Goal: Download file/media

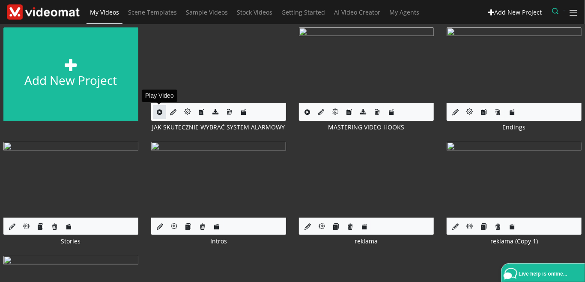
click at [155, 113] on link at bounding box center [159, 112] width 13 height 14
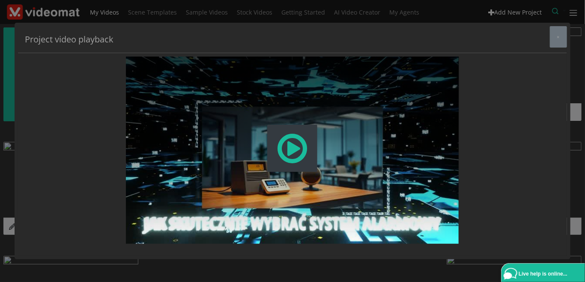
click at [289, 160] on span "Modal Window" at bounding box center [292, 148] width 33 height 38
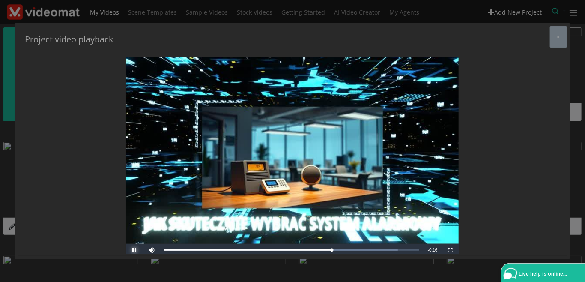
click at [133, 250] on span "Video Player" at bounding box center [134, 250] width 17 height 0
click at [559, 39] on span "×" at bounding box center [558, 36] width 3 height 6
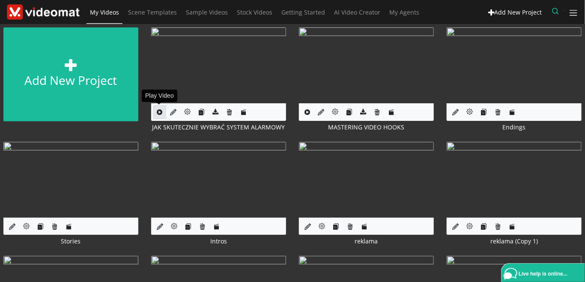
click at [158, 110] on icon at bounding box center [160, 112] width 6 height 6
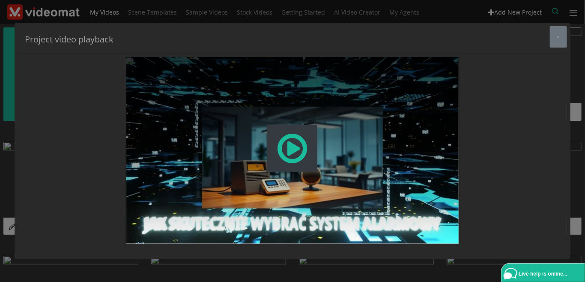
click at [289, 153] on span "Modal Window" at bounding box center [292, 148] width 33 height 38
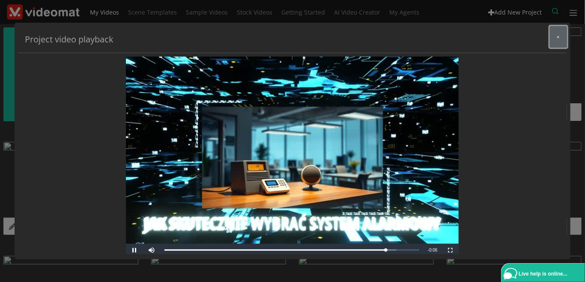
click at [559, 39] on span "×" at bounding box center [558, 36] width 3 height 6
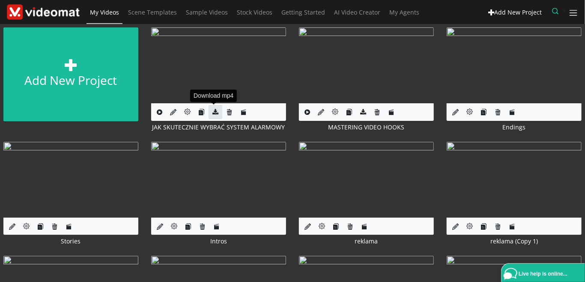
click at [215, 114] on icon at bounding box center [215, 112] width 6 height 6
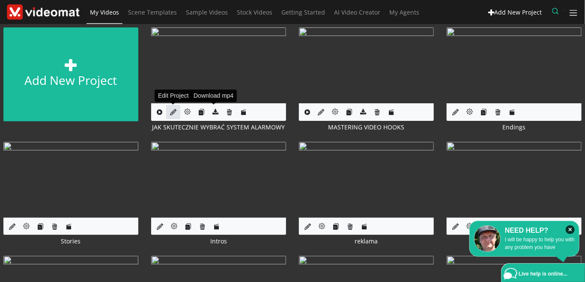
click at [173, 113] on icon at bounding box center [173, 112] width 6 height 6
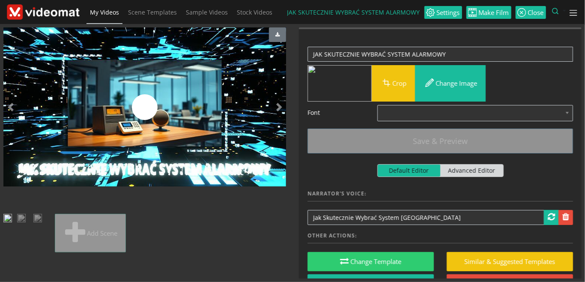
scroll to position [104, 0]
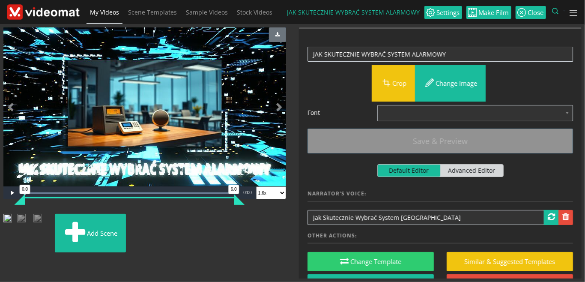
click at [28, 219] on img at bounding box center [28, 219] width 0 height 0
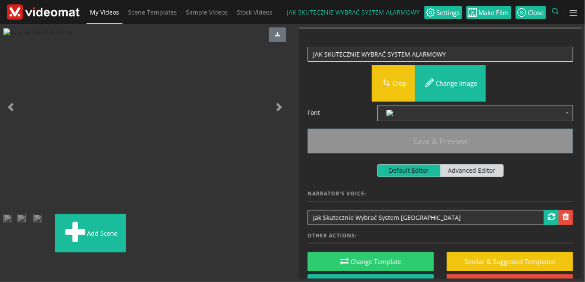
scroll to position [84, 0]
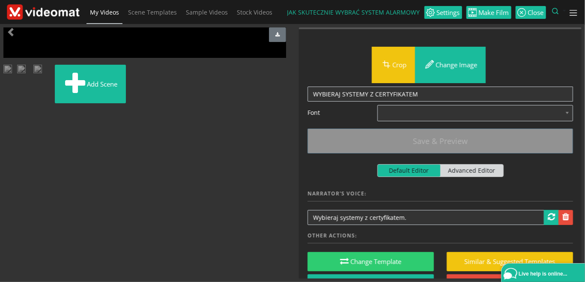
click at [45, 70] on img at bounding box center [45, 70] width 0 height 0
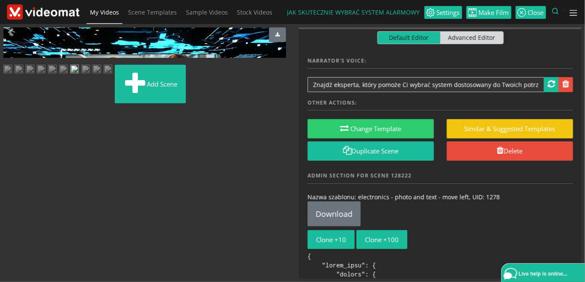
scroll to position [197, 0]
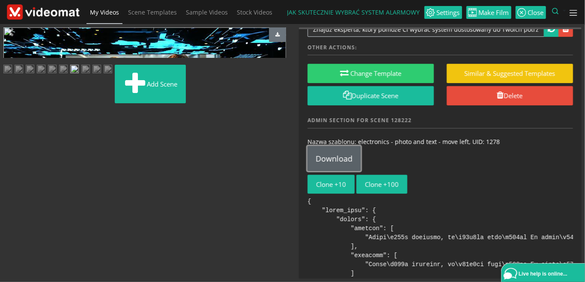
click at [343, 163] on link "Download" at bounding box center [333, 158] width 53 height 25
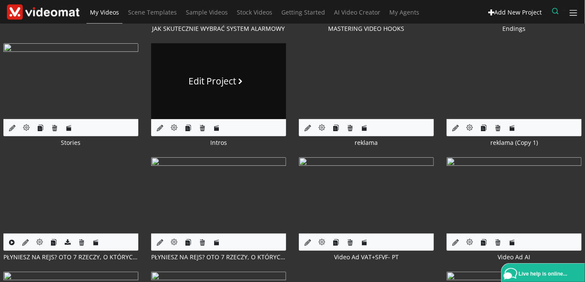
scroll to position [197, 0]
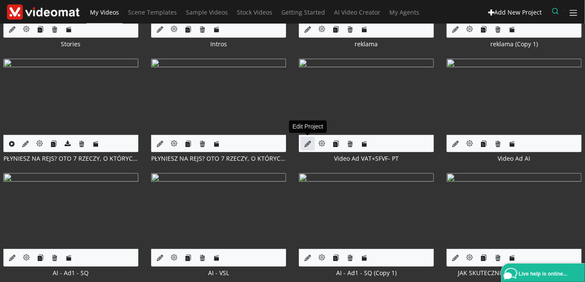
click at [310, 143] on icon at bounding box center [307, 143] width 6 height 6
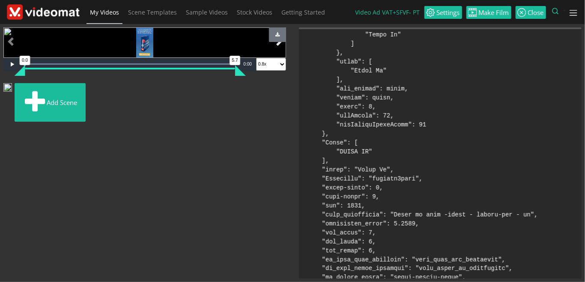
scroll to position [45, 0]
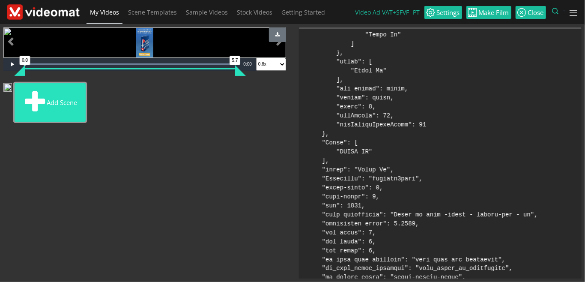
click at [84, 122] on button "Add scene" at bounding box center [50, 102] width 71 height 39
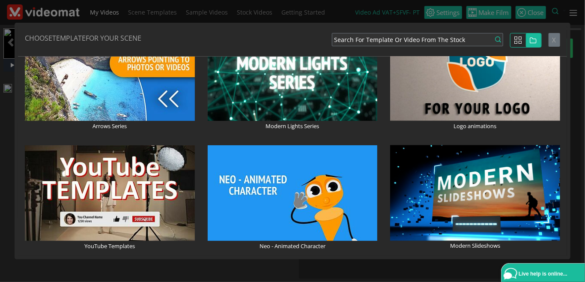
scroll to position [690, 0]
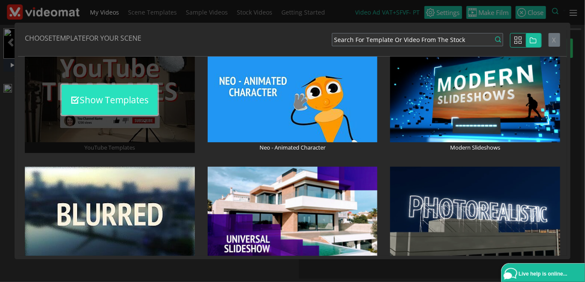
click at [112, 106] on button "Show Templates" at bounding box center [110, 100] width 96 height 30
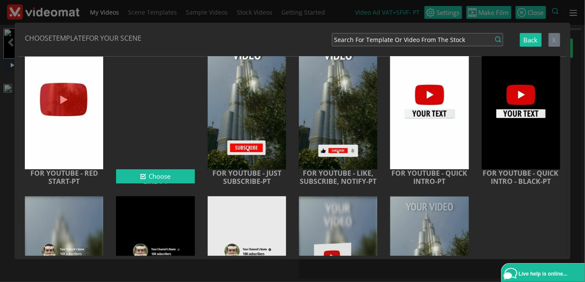
scroll to position [0, 0]
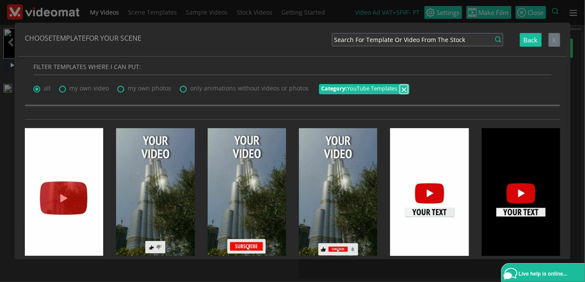
click at [402, 90] on span "×" at bounding box center [404, 89] width 6 height 15
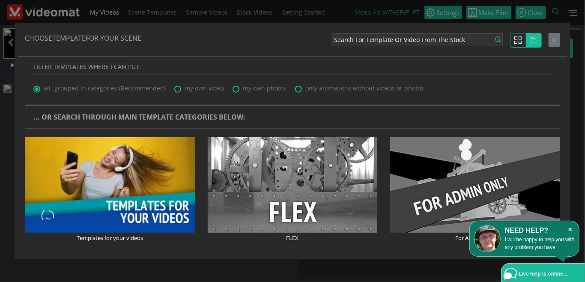
click at [569, 229] on icon "×" at bounding box center [570, 229] width 9 height 9
